Goal: Task Accomplishment & Management: Use online tool/utility

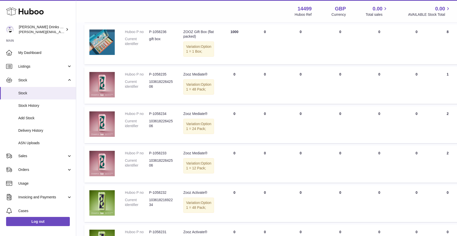
scroll to position [307, 0]
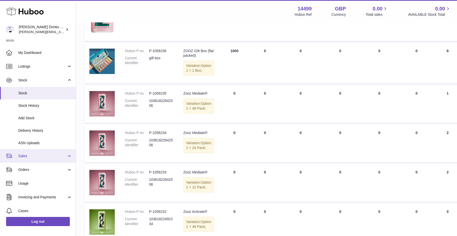
click at [37, 158] on link "Sales" at bounding box center [38, 156] width 76 height 14
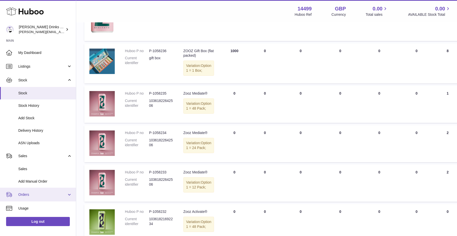
click at [35, 189] on link "Orders" at bounding box center [38, 194] width 76 height 14
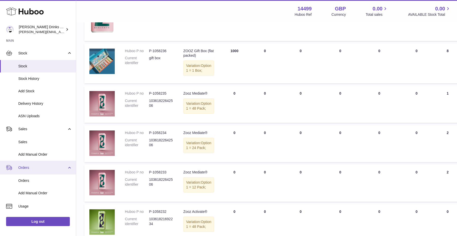
scroll to position [31, 0]
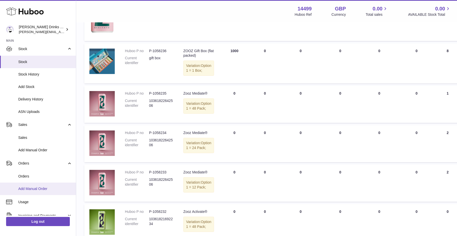
click at [39, 184] on link "Add Manual Order" at bounding box center [38, 188] width 76 height 12
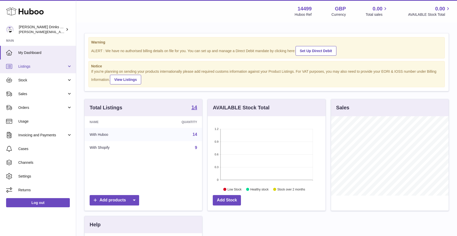
click at [66, 67] on span "Listings" at bounding box center [42, 66] width 48 height 5
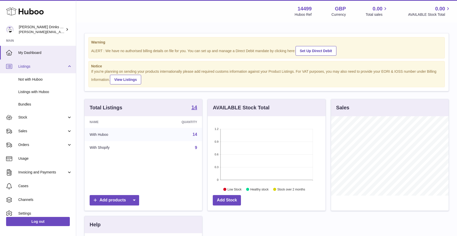
click at [66, 67] on link "Listings" at bounding box center [38, 66] width 76 height 14
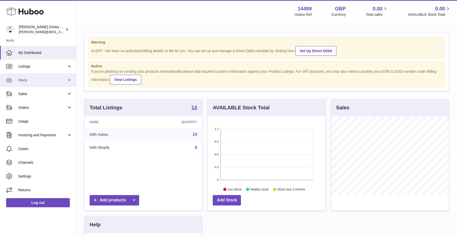
click at [57, 81] on span "Stock" at bounding box center [42, 80] width 48 height 5
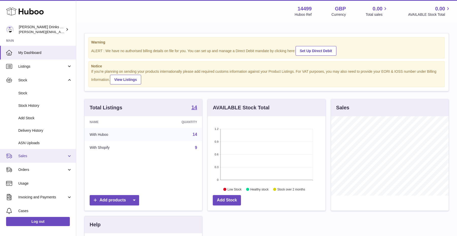
click at [42, 154] on span "Sales" at bounding box center [42, 155] width 48 height 5
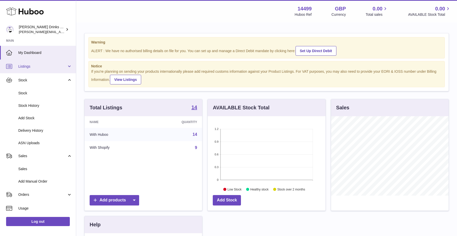
click at [55, 68] on span "Listings" at bounding box center [42, 66] width 48 height 5
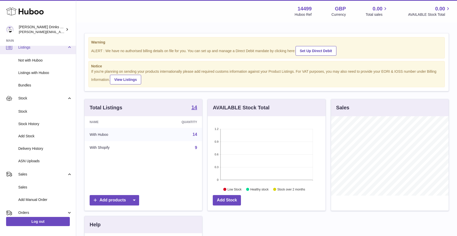
scroll to position [20, 0]
click at [55, 68] on link "Listings with Huboo" at bounding box center [38, 71] width 76 height 12
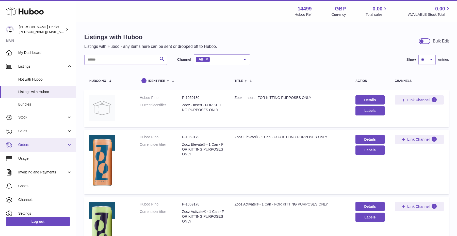
click at [43, 148] on link "Orders" at bounding box center [38, 145] width 76 height 14
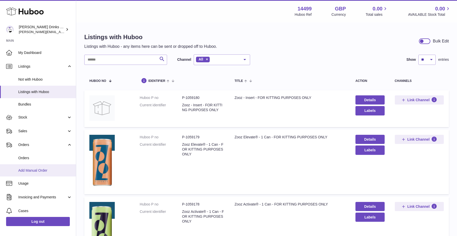
click at [39, 169] on span "Add Manual Order" at bounding box center [45, 170] width 54 height 5
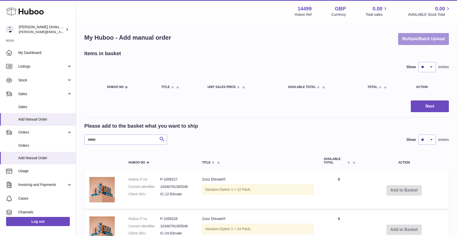
click at [418, 37] on button "Multiple/Batch Upload" at bounding box center [423, 39] width 51 height 12
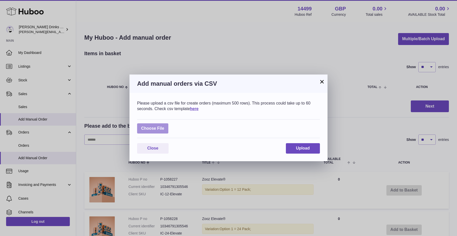
click at [162, 130] on label at bounding box center [152, 128] width 31 height 10
click at [164, 126] on input "file" at bounding box center [164, 126] width 0 height 0
type input "**********"
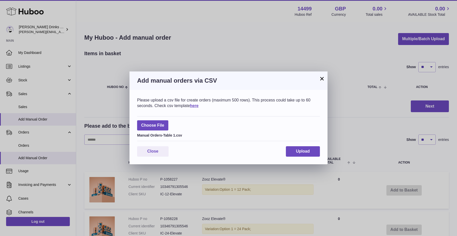
click at [310, 156] on div "Please upload a csv file for create orders (maximum 500 rows). This process cou…" at bounding box center [228, 127] width 198 height 74
click at [310, 150] on button "Upload" at bounding box center [303, 151] width 34 height 10
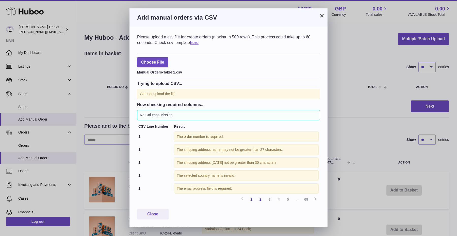
click at [261, 198] on link "2" at bounding box center [260, 198] width 9 height 9
click at [267, 198] on link "3" at bounding box center [269, 198] width 9 height 9
click at [279, 199] on link "4" at bounding box center [278, 198] width 9 height 9
click at [288, 200] on link "5" at bounding box center [287, 198] width 9 height 9
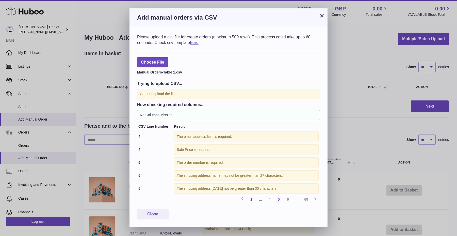
click at [250, 201] on link "1" at bounding box center [251, 198] width 9 height 9
click at [320, 15] on button "×" at bounding box center [322, 15] width 6 height 6
